Goal: Information Seeking & Learning: Learn about a topic

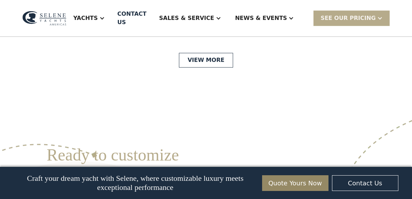
scroll to position [1671, 0]
click at [216, 68] on link "View More" at bounding box center [206, 61] width 54 height 15
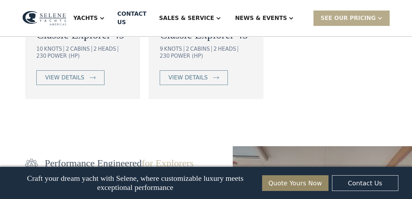
scroll to position [758, 0]
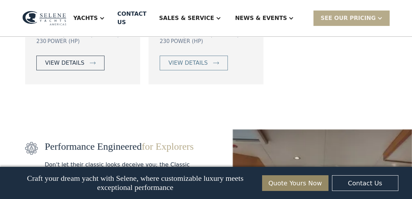
click at [45, 67] on div "view details" at bounding box center [64, 63] width 39 height 8
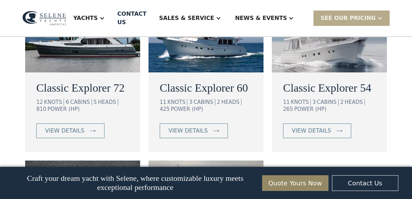
scroll to position [512, 0]
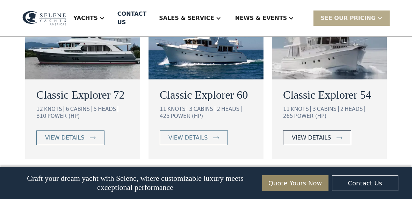
click at [312, 133] on div "view details" at bounding box center [311, 137] width 39 height 8
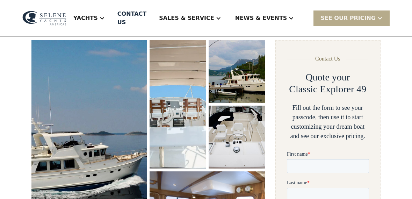
scroll to position [98, 0]
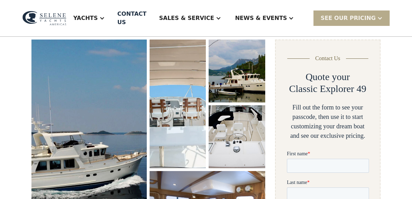
click at [45, 105] on img "open lightbox" at bounding box center [88, 146] width 115 height 214
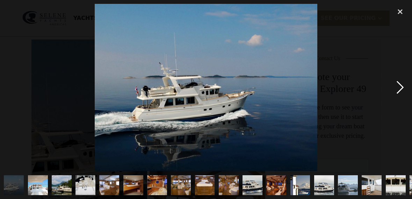
click at [402, 102] on div "next image" at bounding box center [400, 87] width 24 height 167
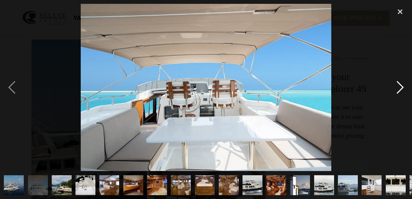
click at [400, 102] on div "next image" at bounding box center [400, 87] width 24 height 167
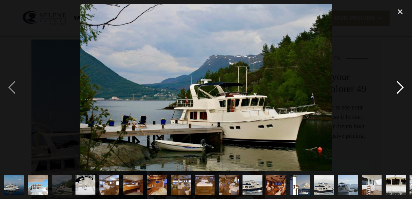
click at [400, 103] on div "next image" at bounding box center [400, 87] width 24 height 167
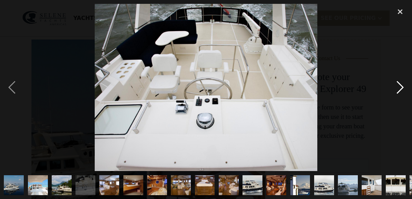
click at [398, 103] on div "next image" at bounding box center [400, 87] width 24 height 167
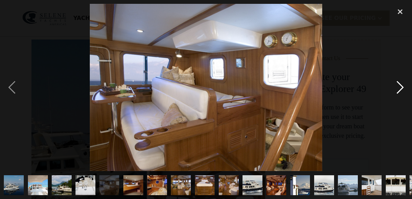
click at [399, 98] on div "next image" at bounding box center [400, 87] width 24 height 167
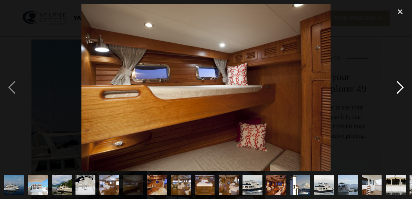
click at [400, 101] on div "next image" at bounding box center [400, 87] width 24 height 167
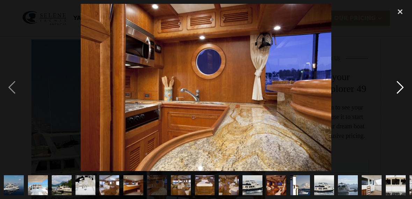
click at [396, 100] on div "next image" at bounding box center [400, 87] width 24 height 167
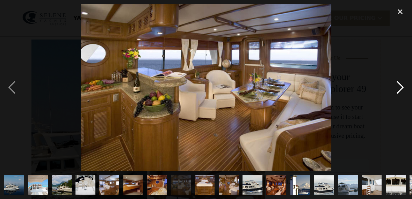
click at [397, 99] on div "next image" at bounding box center [400, 87] width 24 height 167
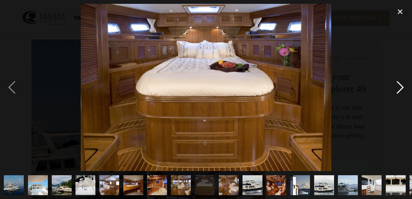
click at [397, 99] on div "next image" at bounding box center [400, 87] width 24 height 167
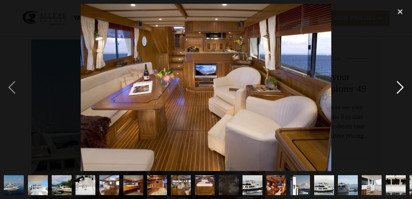
click at [398, 101] on div "next image" at bounding box center [400, 87] width 24 height 167
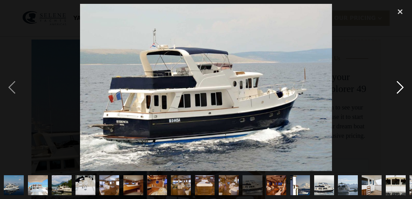
click at [400, 103] on div "next image" at bounding box center [400, 87] width 24 height 167
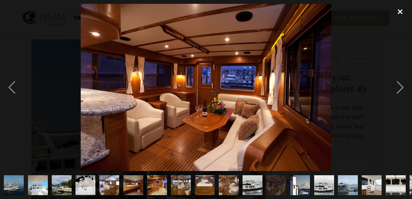
click at [402, 15] on div "close lightbox" at bounding box center [400, 11] width 24 height 15
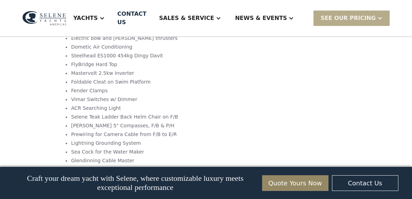
scroll to position [1156, 0]
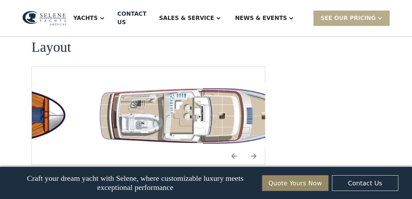
scroll to position [1266, 0]
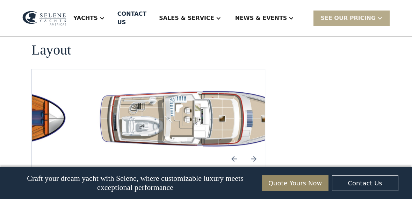
click at [238, 150] on img "Previous slide" at bounding box center [234, 158] width 17 height 17
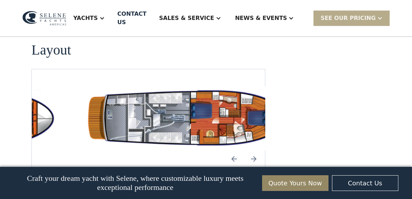
click at [236, 150] on img "Previous slide" at bounding box center [234, 158] width 17 height 17
click at [241, 150] on img "Previous slide" at bounding box center [234, 158] width 17 height 17
click at [233, 150] on img "Previous slide" at bounding box center [234, 158] width 17 height 17
click at [256, 150] on img "Next slide" at bounding box center [253, 158] width 17 height 17
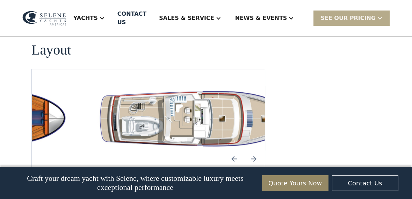
click at [258, 150] on img "Next slide" at bounding box center [253, 158] width 17 height 17
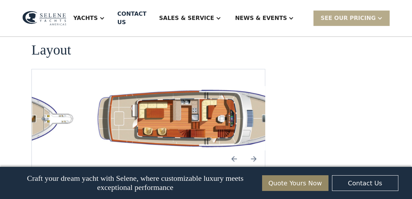
click at [257, 150] on img "Next slide" at bounding box center [253, 158] width 17 height 17
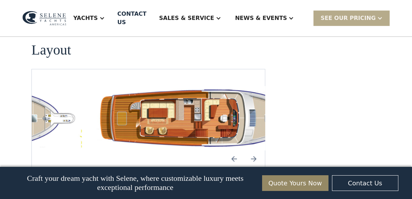
click at [234, 150] on img "Previous slide" at bounding box center [234, 158] width 17 height 17
click at [241, 150] on img "Previous slide" at bounding box center [234, 158] width 17 height 17
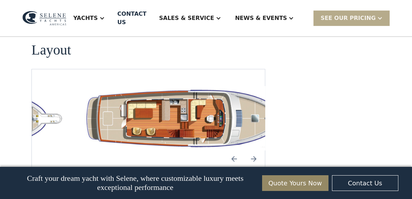
click at [258, 150] on img "Next slide" at bounding box center [253, 158] width 17 height 17
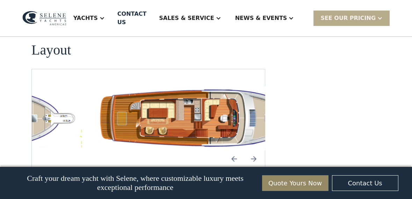
click at [233, 150] on img "Previous slide" at bounding box center [234, 158] width 17 height 17
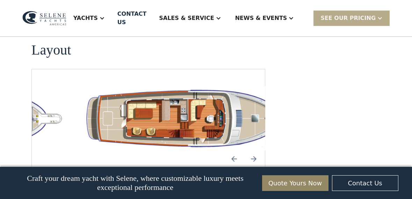
click at [261, 150] on img "Next slide" at bounding box center [253, 158] width 17 height 17
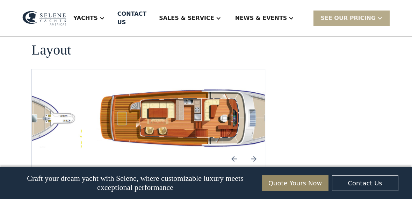
click at [255, 150] on img "Next slide" at bounding box center [253, 158] width 17 height 17
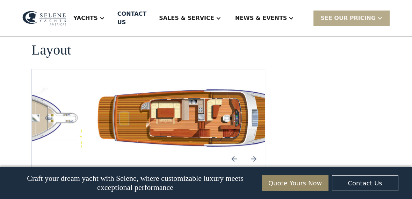
click at [256, 150] on img "Next slide" at bounding box center [253, 158] width 17 height 17
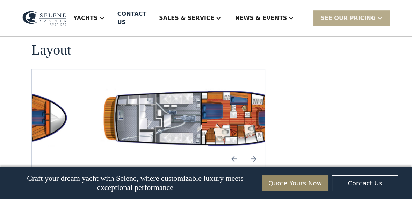
click at [237, 150] on img "Previous slide" at bounding box center [234, 158] width 17 height 17
click at [256, 150] on img "Next slide" at bounding box center [253, 158] width 17 height 17
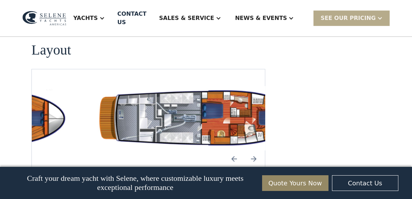
click at [236, 150] on img "Previous slide" at bounding box center [234, 158] width 17 height 17
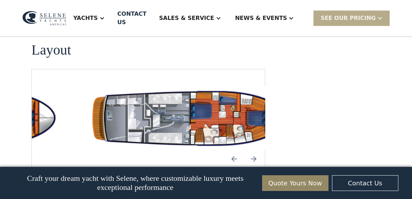
click at [241, 150] on img "Previous slide" at bounding box center [234, 158] width 17 height 17
click at [229, 150] on img "Previous slide" at bounding box center [234, 158] width 17 height 17
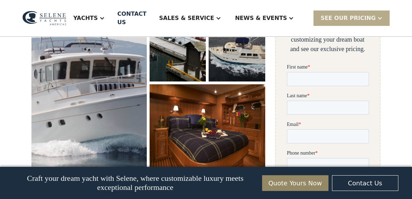
scroll to position [0, 0]
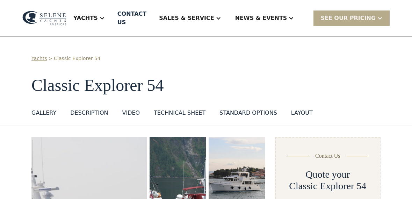
click at [91, 109] on div "DESCRIPTION" at bounding box center [89, 113] width 38 height 8
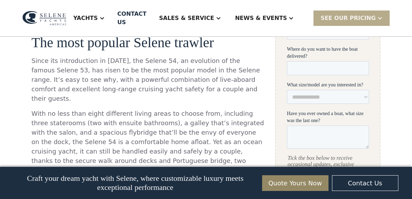
scroll to position [346, 0]
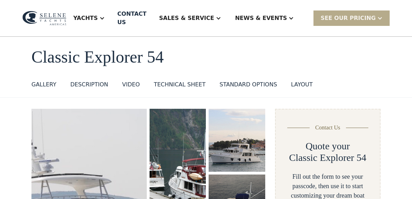
click at [190, 80] on div "Technical sheet" at bounding box center [180, 84] width 52 height 8
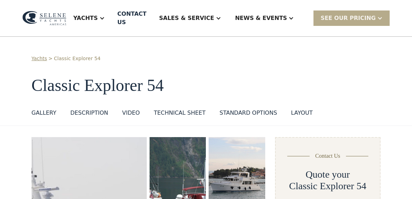
click at [248, 95] on div "Yachts > Classic Explorer 54 Classic Explorer 54 GALLERY GALLERY VIRTUAL TOUR D…" at bounding box center [205, 87] width 349 height 65
click at [256, 109] on div "standard options" at bounding box center [248, 113] width 58 height 8
click at [296, 109] on div "layout" at bounding box center [302, 113] width 22 height 8
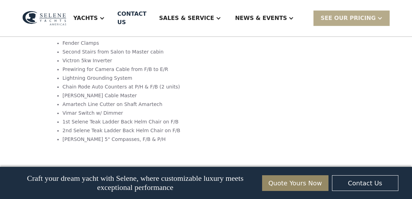
scroll to position [1128, 0]
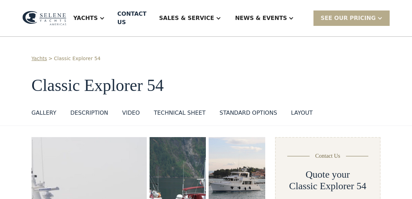
click at [297, 14] on div "News & EVENTS" at bounding box center [264, 18] width 73 height 28
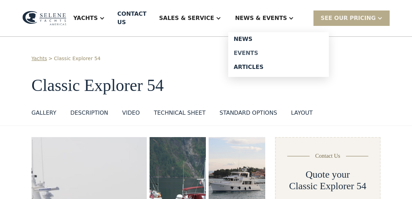
click at [279, 50] on div "Events" at bounding box center [278, 53] width 89 height 6
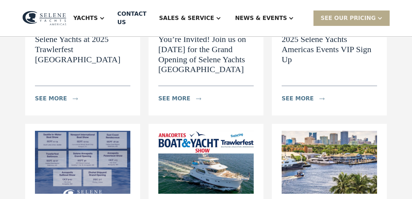
scroll to position [156, 0]
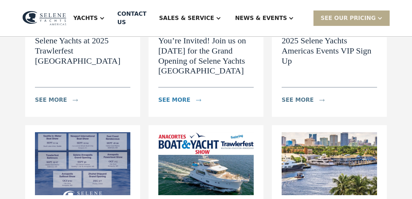
click at [180, 102] on div "see more" at bounding box center [174, 100] width 32 height 8
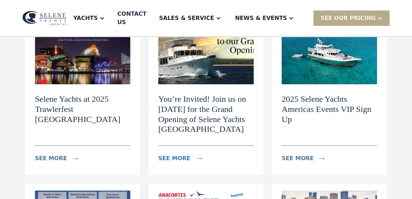
scroll to position [100, 0]
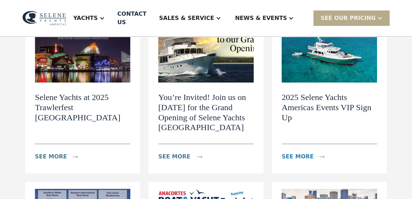
click at [301, 159] on div "see more" at bounding box center [297, 156] width 32 height 8
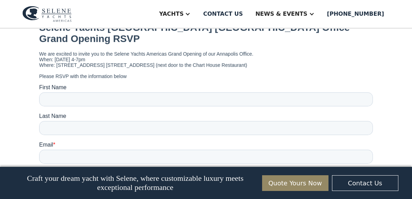
scroll to position [663, 0]
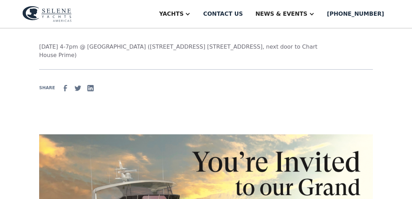
scroll to position [133, 0]
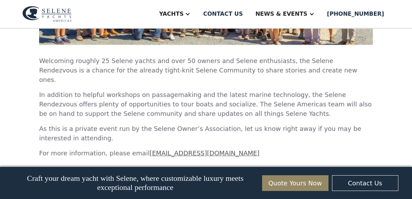
scroll to position [1550, 0]
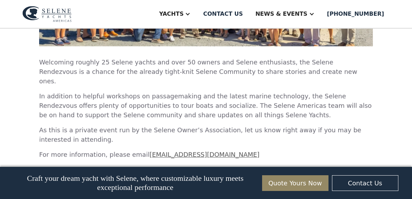
click at [189, 151] on link "[EMAIL_ADDRESS][DOMAIN_NAME]" at bounding box center [204, 154] width 110 height 7
